Goal: Browse casually

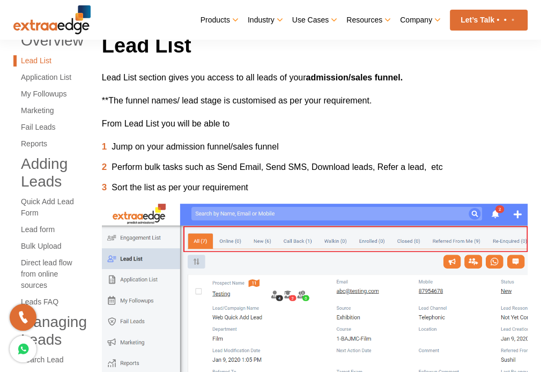
scroll to position [214, 0]
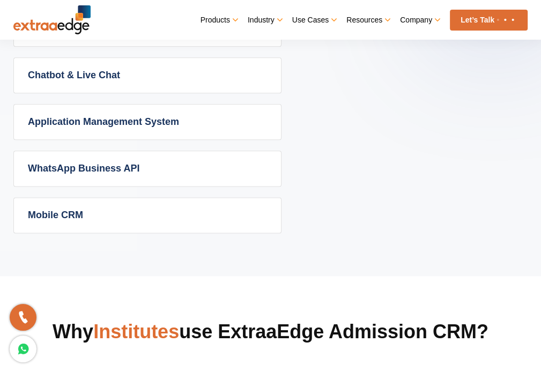
scroll to position [857, 0]
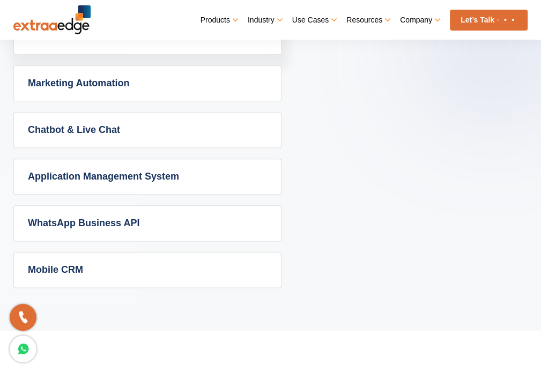
scroll to position [804, 0]
